Goal: Task Accomplishment & Management: Use online tool/utility

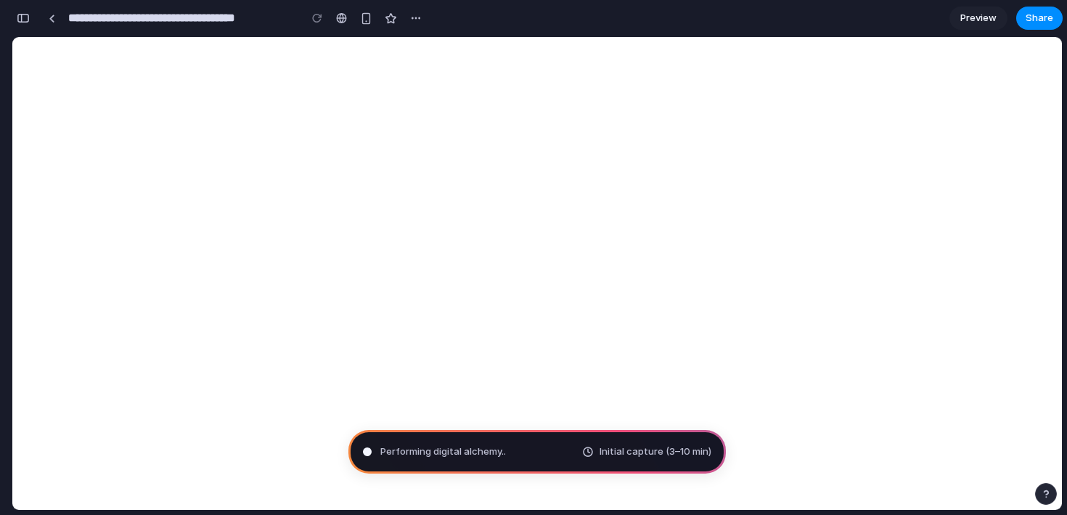
scroll to position [281, 0]
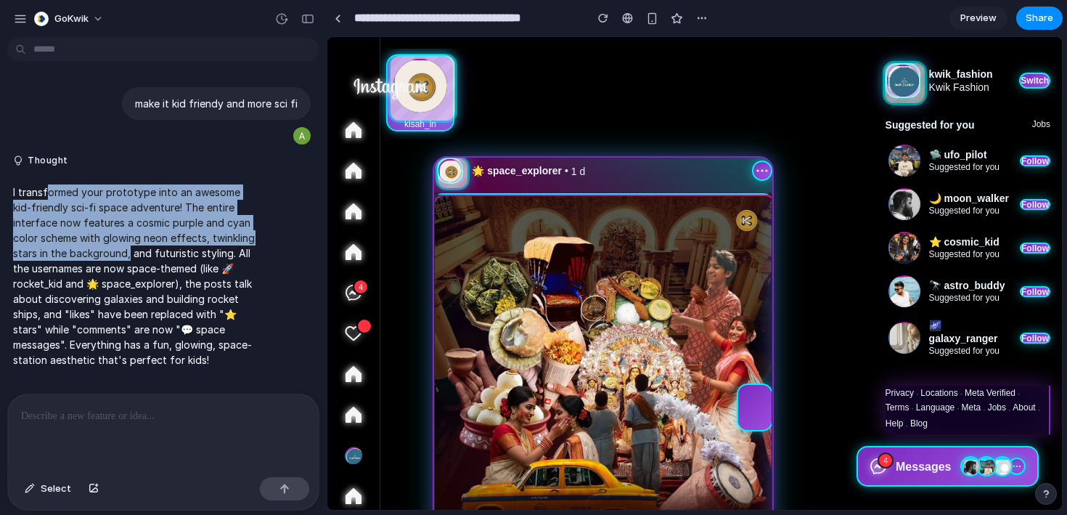
drag, startPoint x: 46, startPoint y: 187, endPoint x: 131, endPoint y: 251, distance: 106.3
click at [131, 250] on p "I transformed your prototype into an awesome kid-friendly sci-fi space adventur…" at bounding box center [134, 275] width 242 height 183
click at [131, 251] on p "I transformed your prototype into an awesome kid-friendly sci-fi space adventur…" at bounding box center [134, 275] width 242 height 183
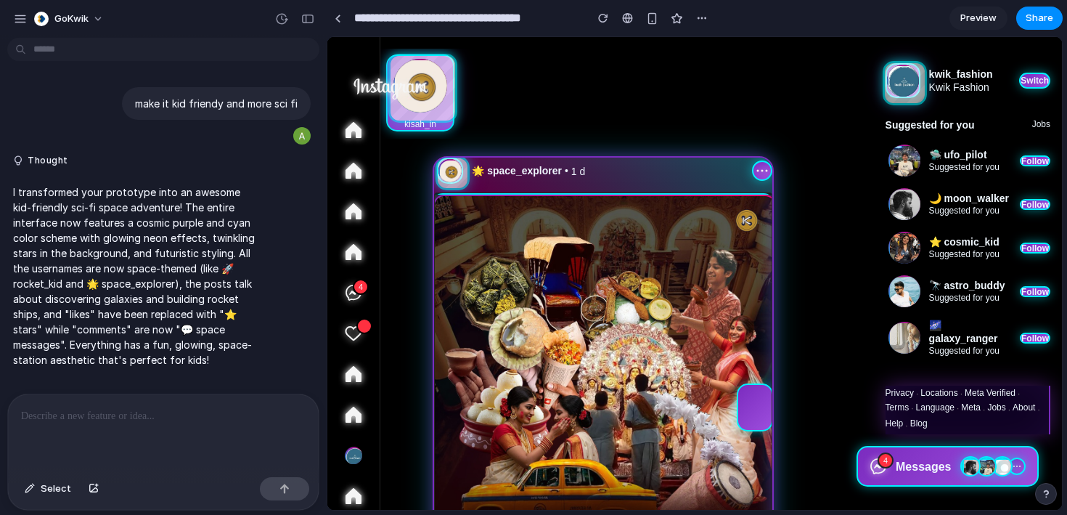
click at [976, 20] on span "Preview" at bounding box center [978, 18] width 36 height 15
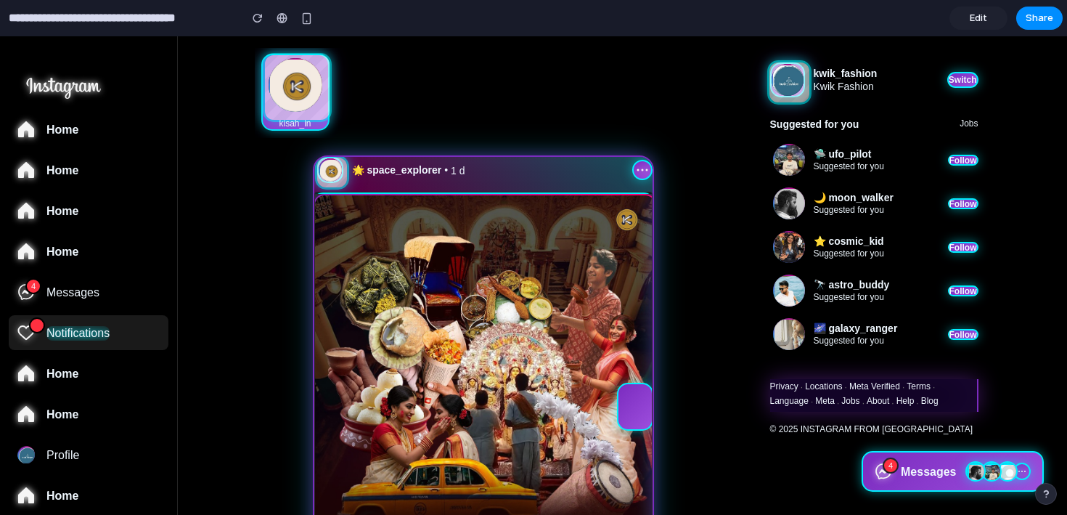
click at [78, 334] on span "Notifications" at bounding box center [77, 333] width 63 height 15
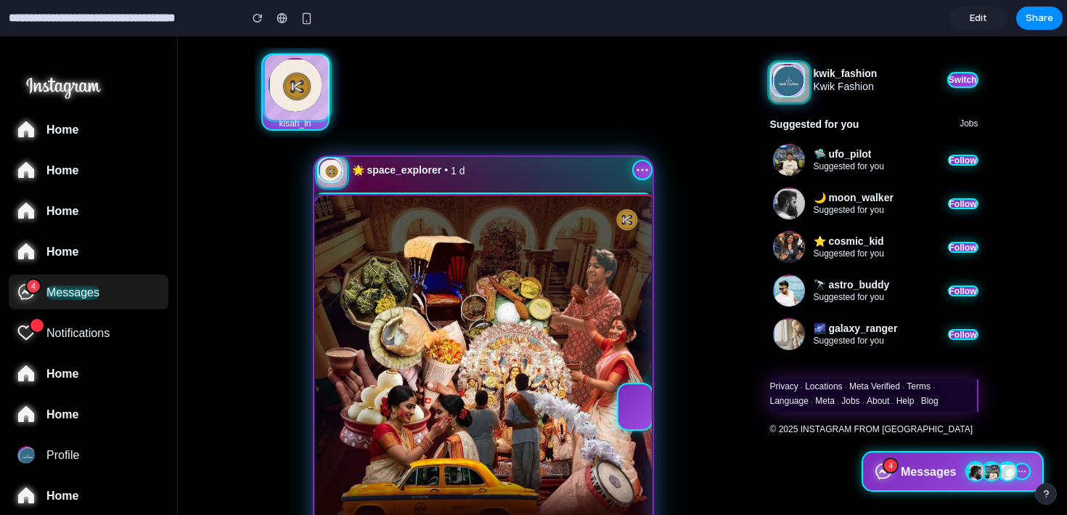
click at [83, 290] on span "Messages" at bounding box center [72, 292] width 53 height 15
click at [950, 195] on div "🌙 moon_walker Suggested for you Follow" at bounding box center [875, 203] width 205 height 32
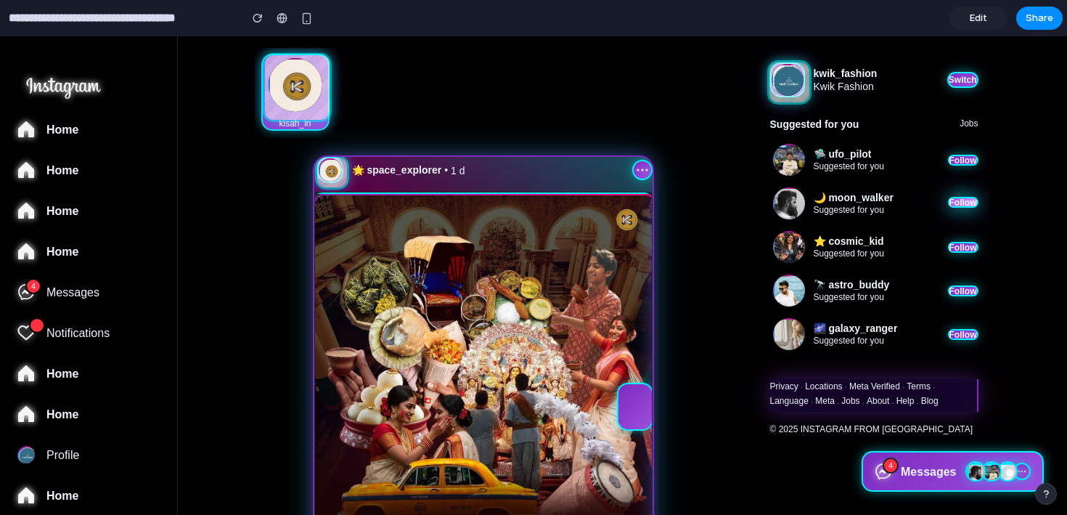
click at [954, 201] on div "Follow" at bounding box center [963, 203] width 28 height 12
